Goal: Information Seeking & Learning: Learn about a topic

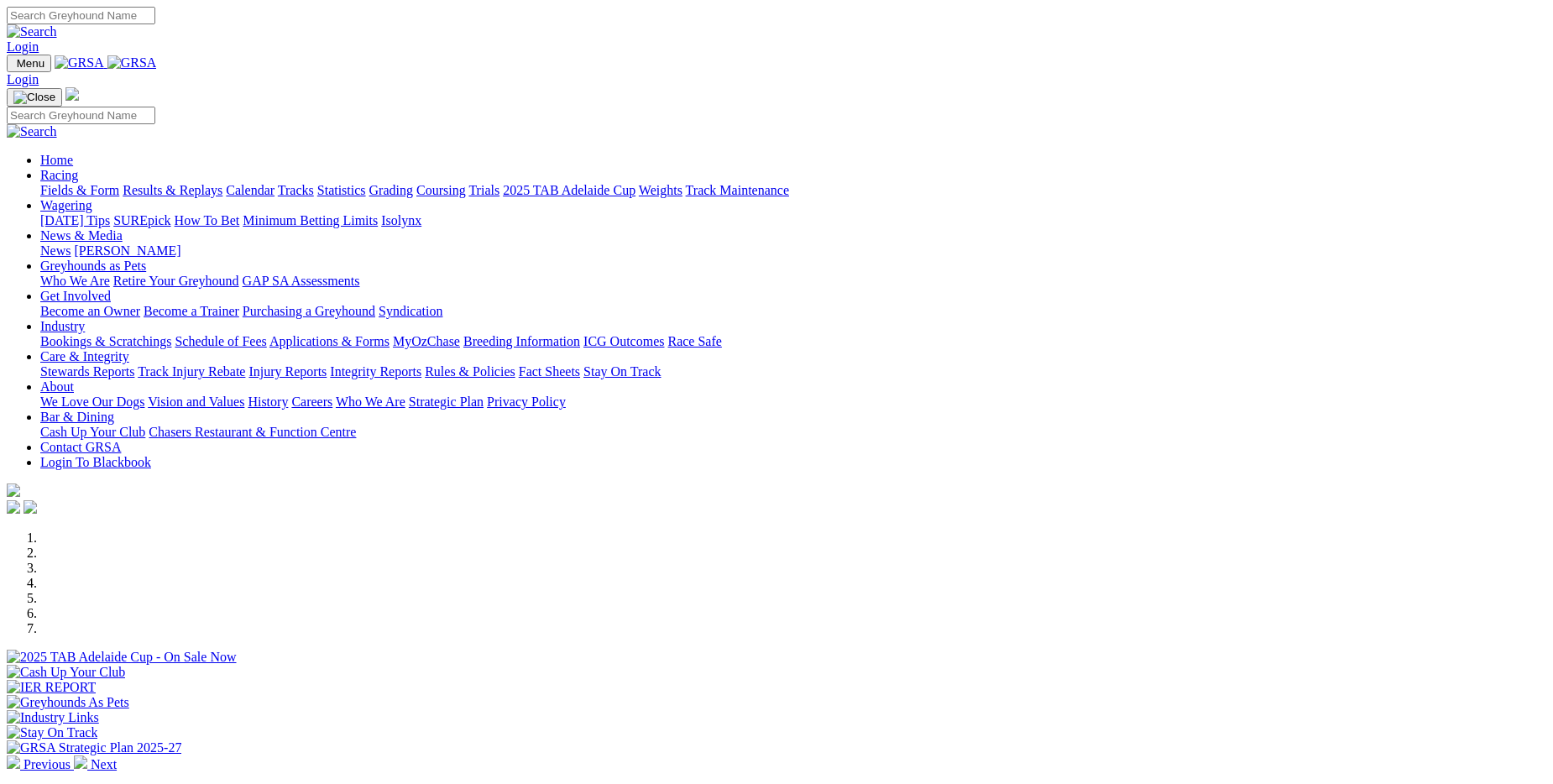
click at [222, 183] on link "Results & Replays" at bounding box center [172, 190] width 100 height 14
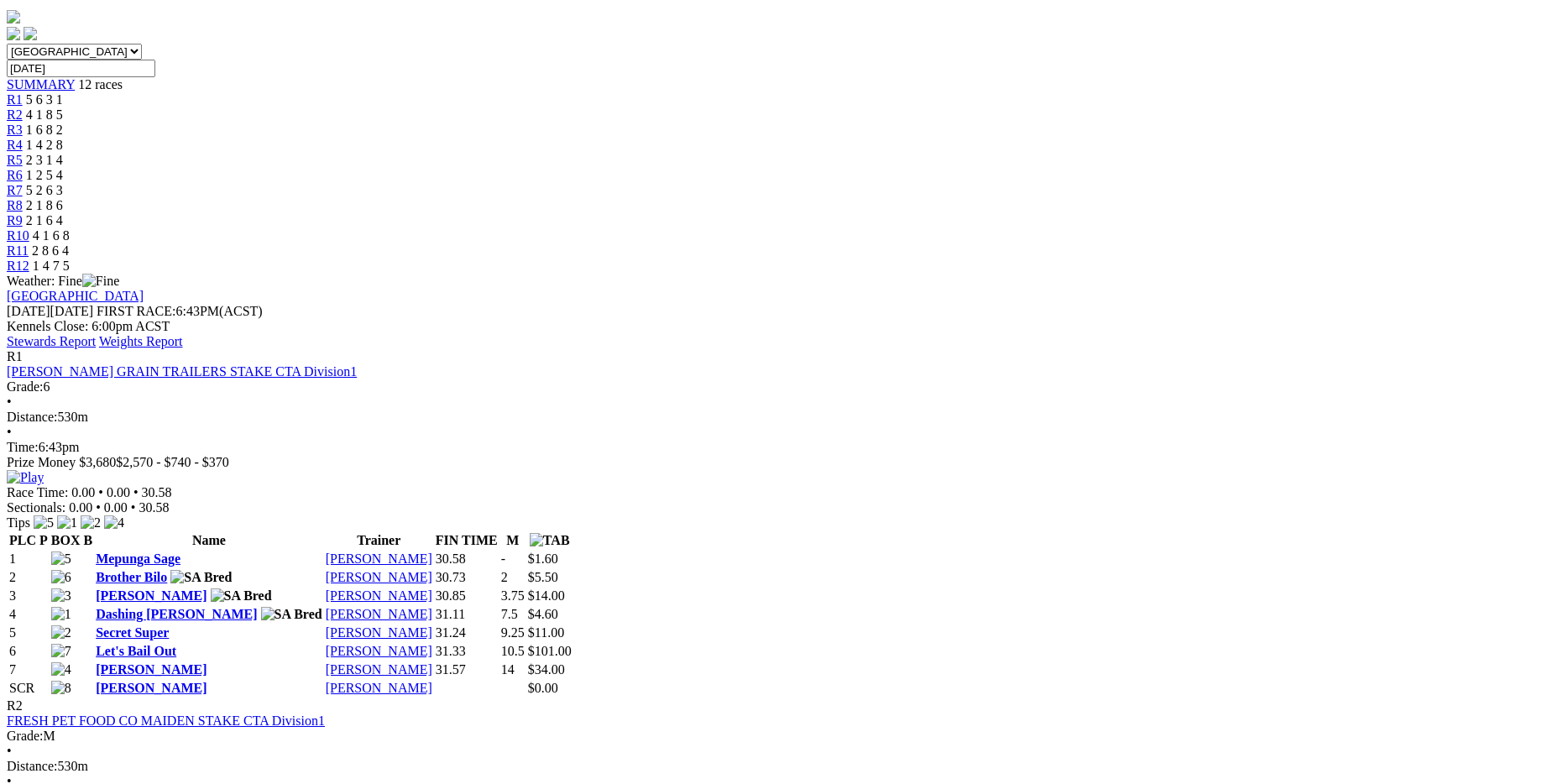
scroll to position [587, 0]
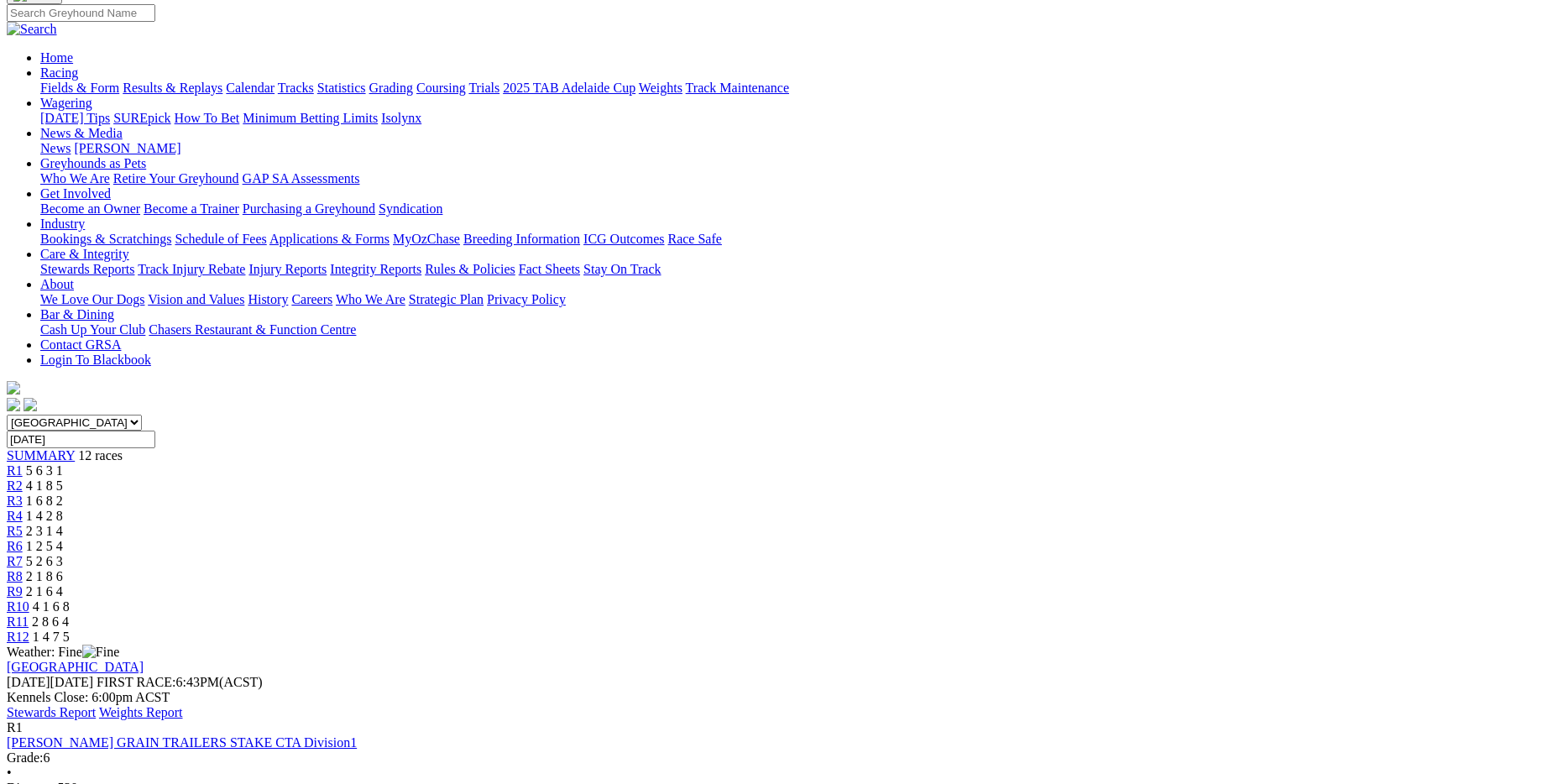
scroll to position [84, 0]
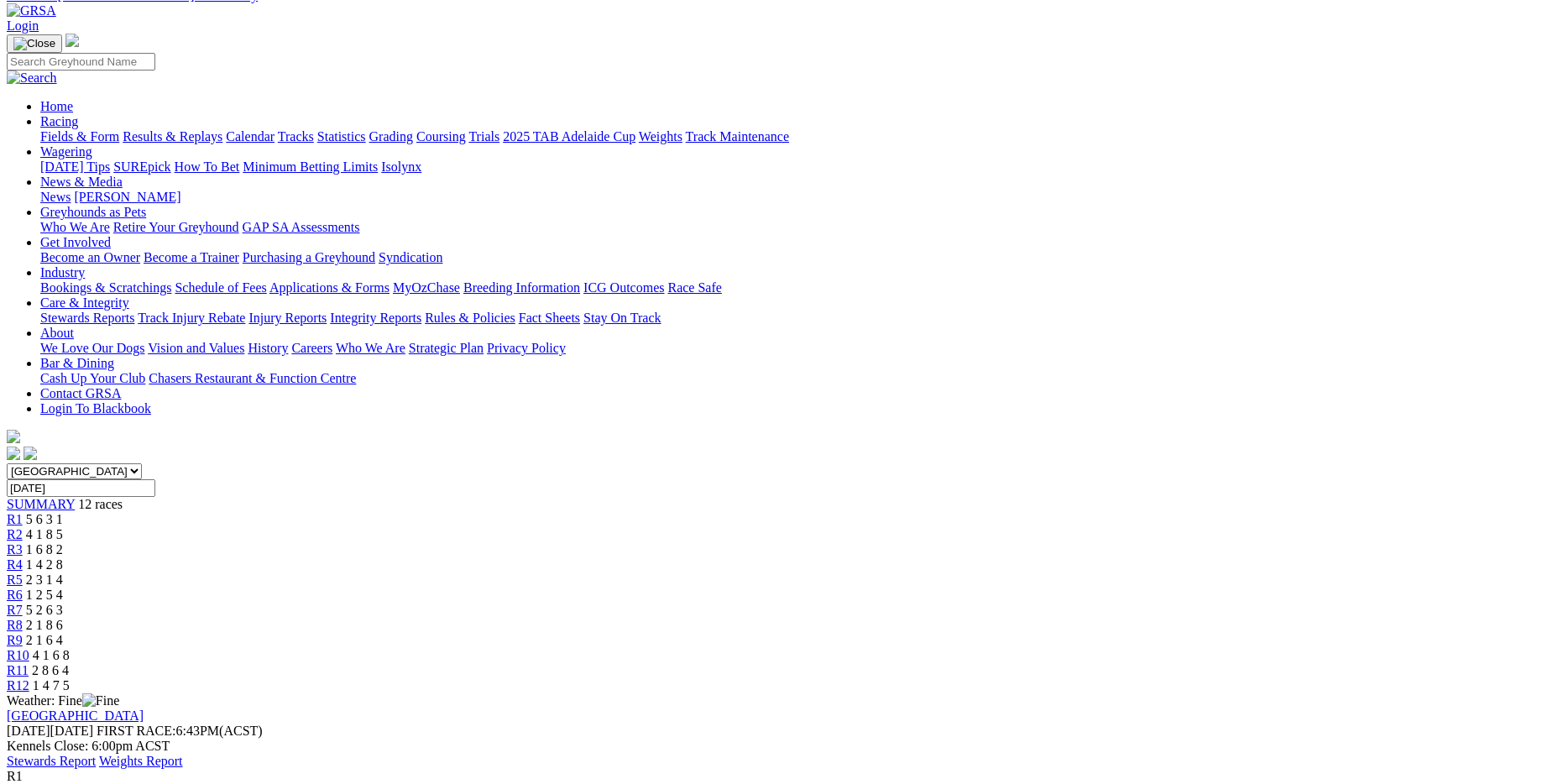
click at [96, 754] on link "Stewards Report" at bounding box center [51, 761] width 89 height 14
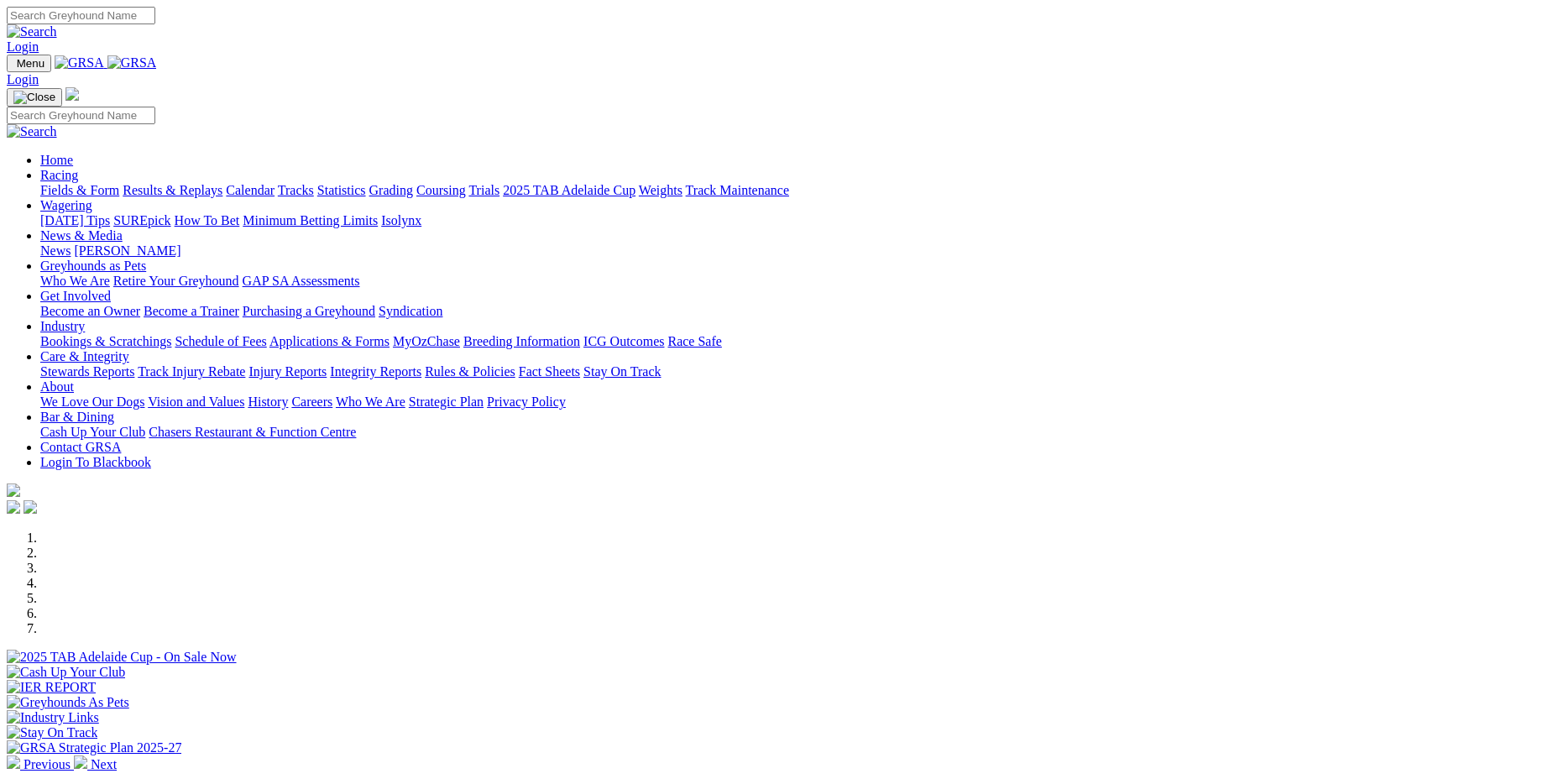
click at [222, 183] on link "Results & Replays" at bounding box center [172, 190] width 100 height 14
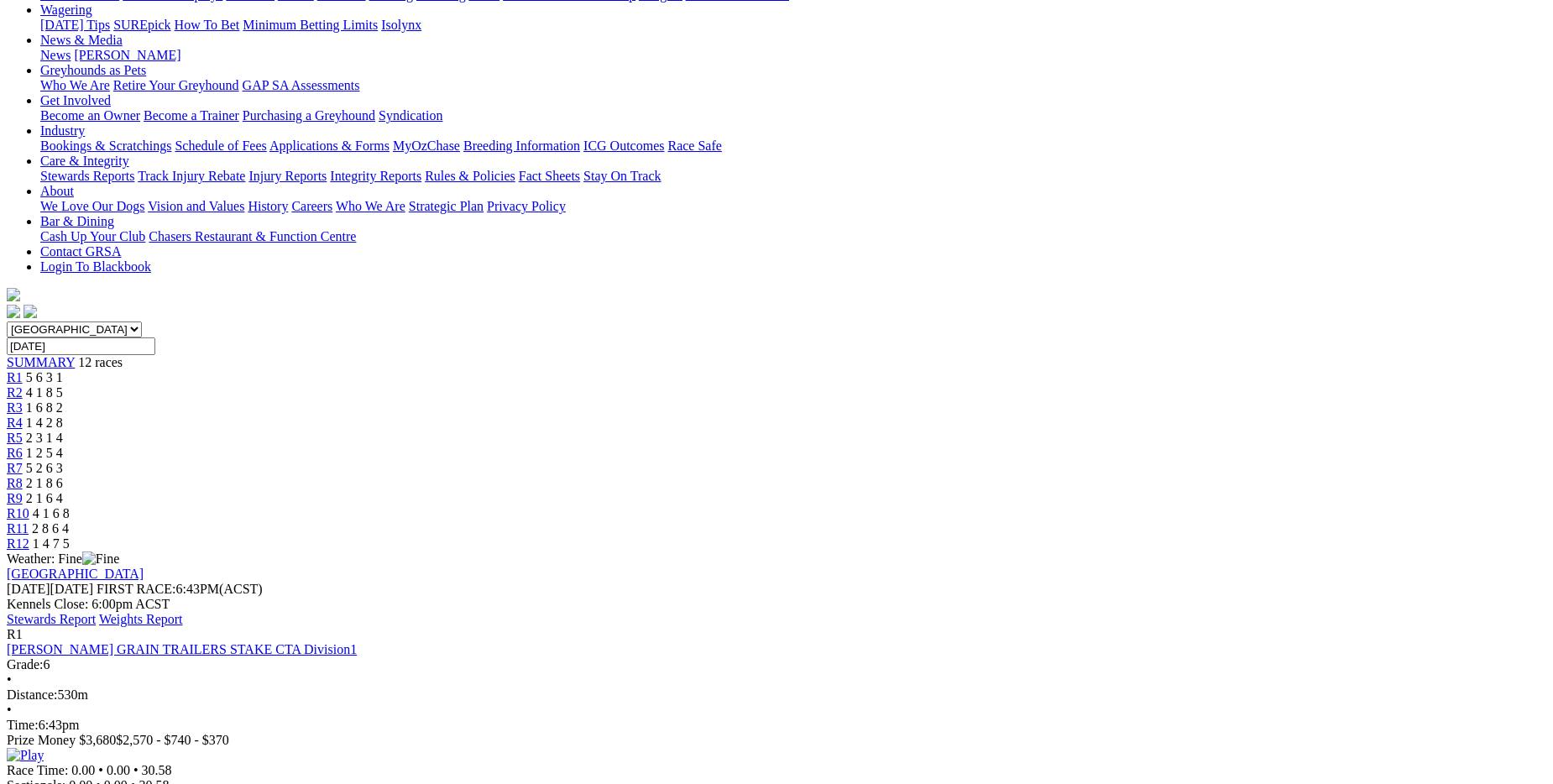
scroll to position [168, 0]
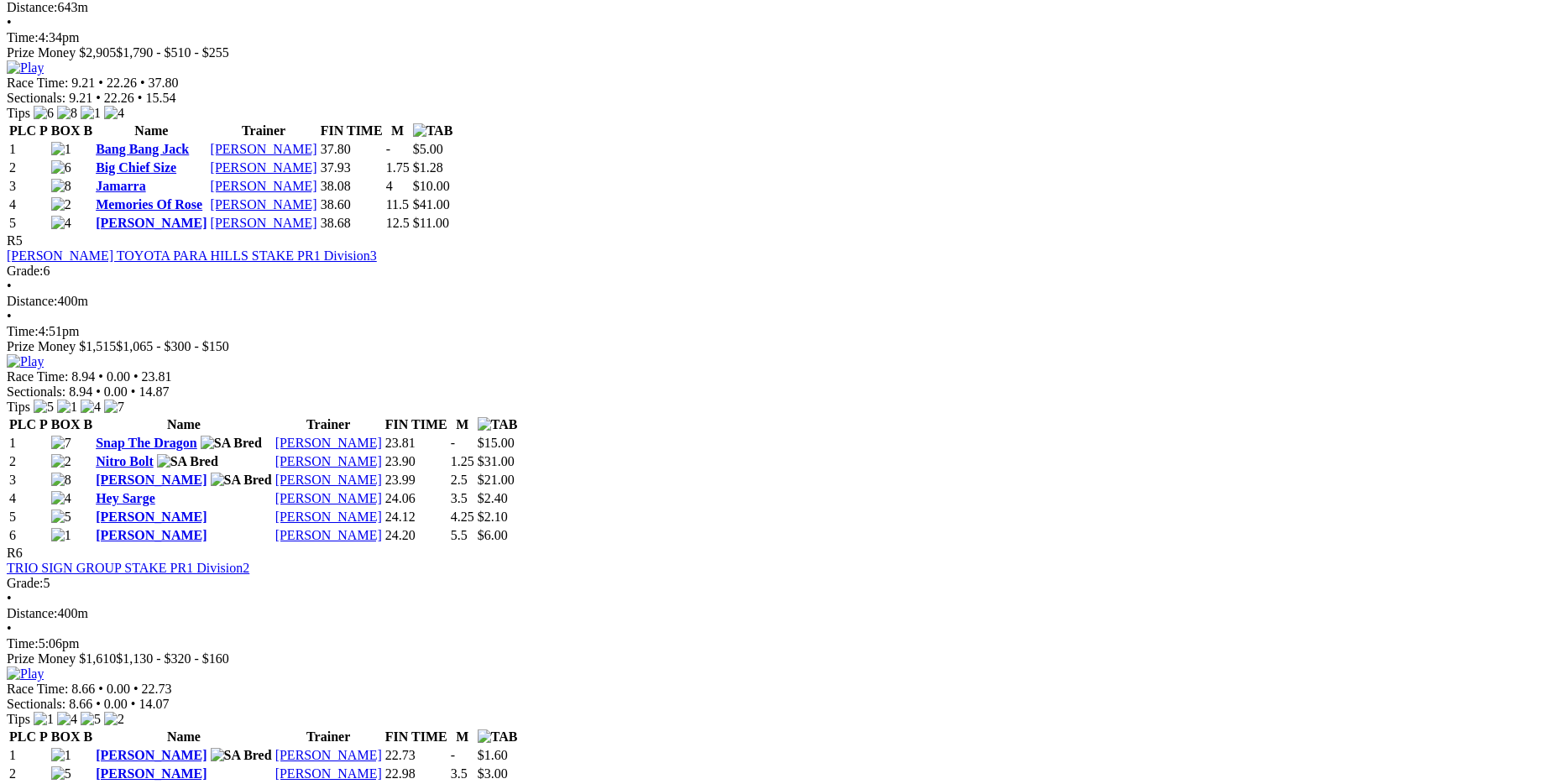
scroll to position [1763, 0]
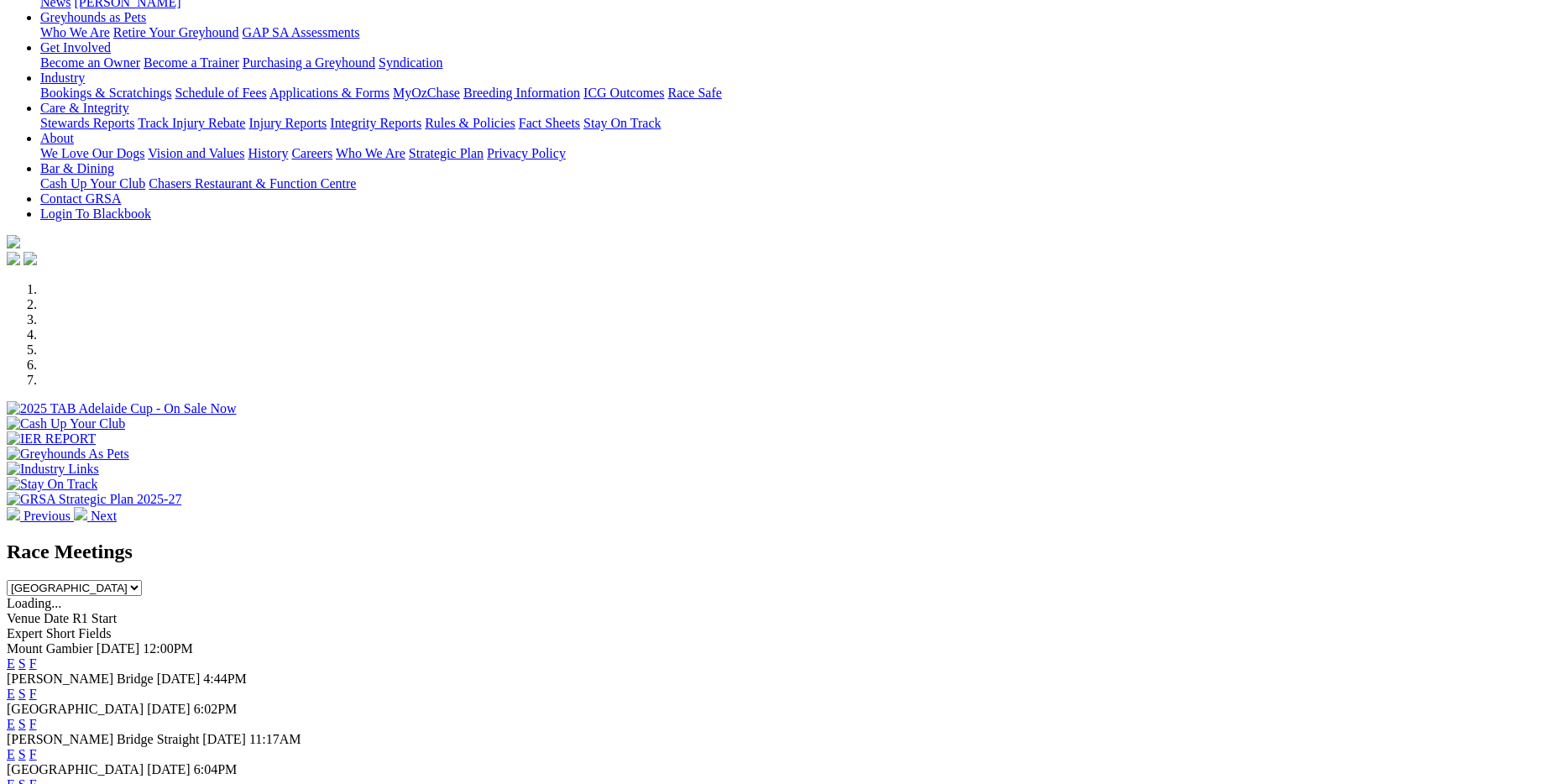
scroll to position [252, 0]
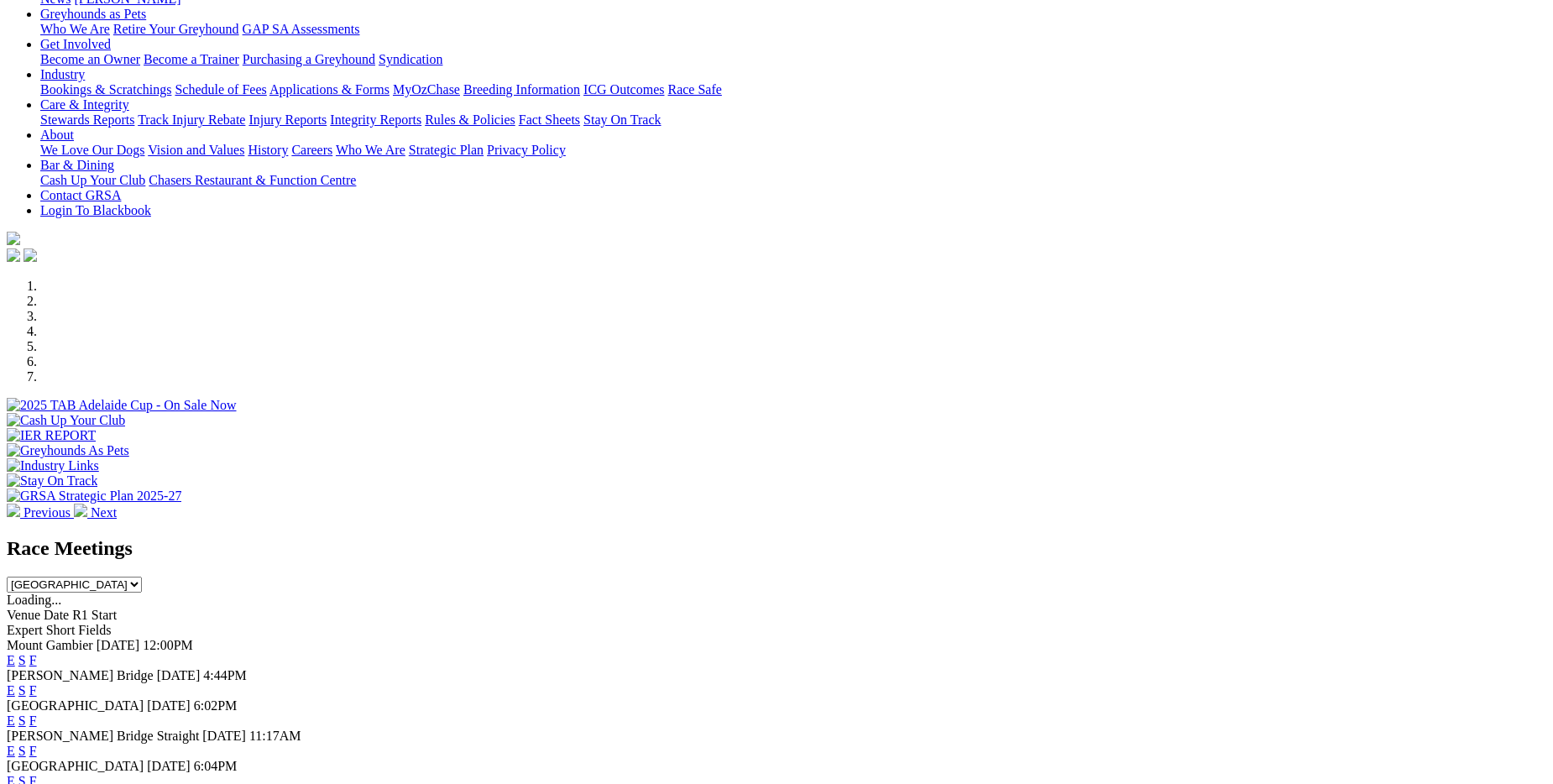
click at [37, 683] on link "F" at bounding box center [33, 690] width 8 height 14
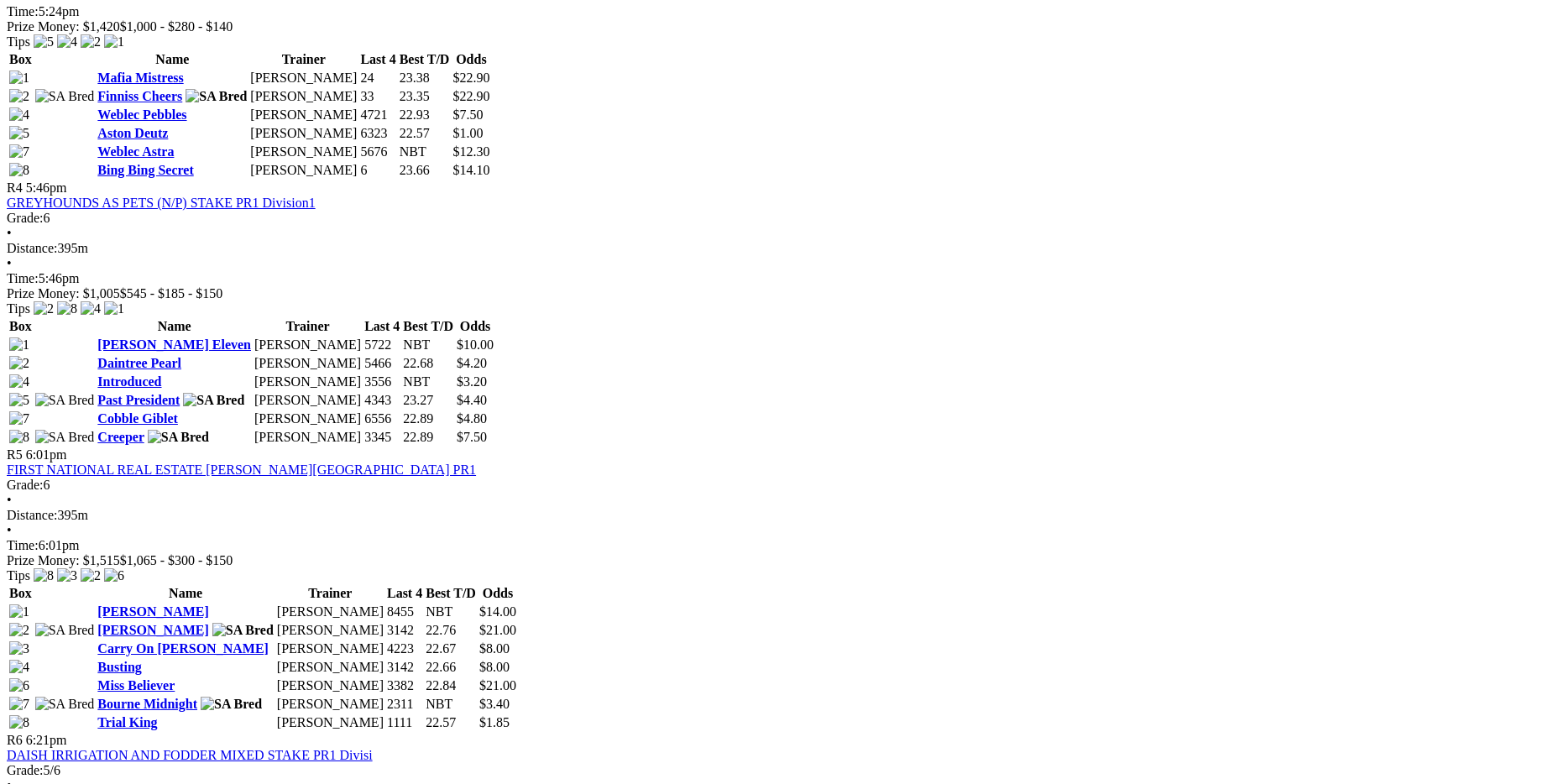
scroll to position [1511, 0]
